Goal: Task Accomplishment & Management: Use online tool/utility

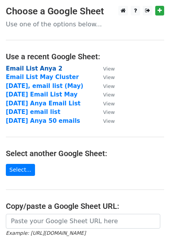
click at [40, 66] on strong "Email List Anya 2" at bounding box center [34, 68] width 56 height 7
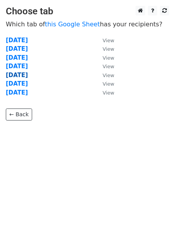
click at [26, 75] on strong "[DATE]" at bounding box center [17, 75] width 22 height 7
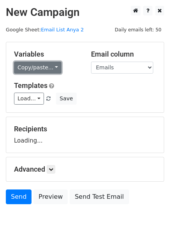
click at [50, 71] on link "Copy/paste..." at bounding box center [37, 68] width 47 height 12
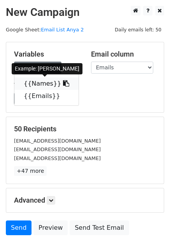
click at [63, 84] on icon at bounding box center [66, 83] width 6 height 6
